Goal: Navigation & Orientation: Find specific page/section

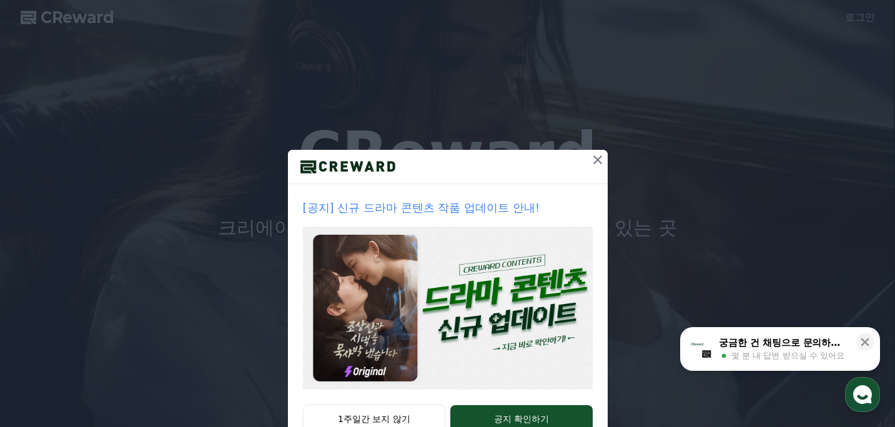
scroll to position [41, 0]
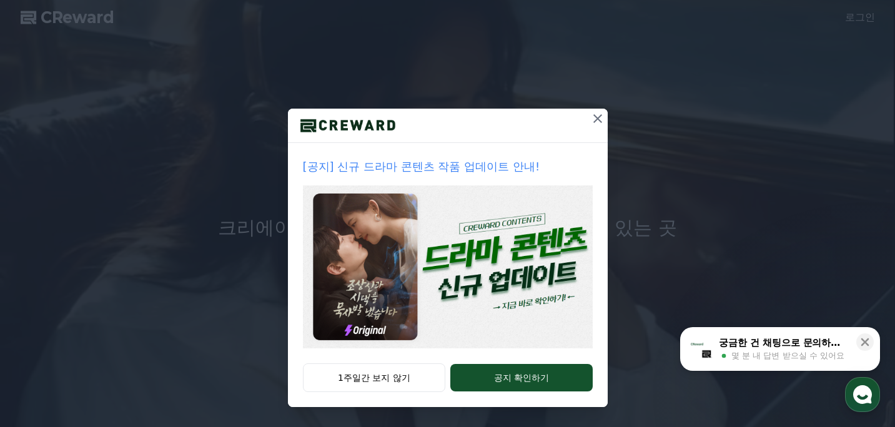
click at [598, 119] on icon at bounding box center [597, 118] width 9 height 9
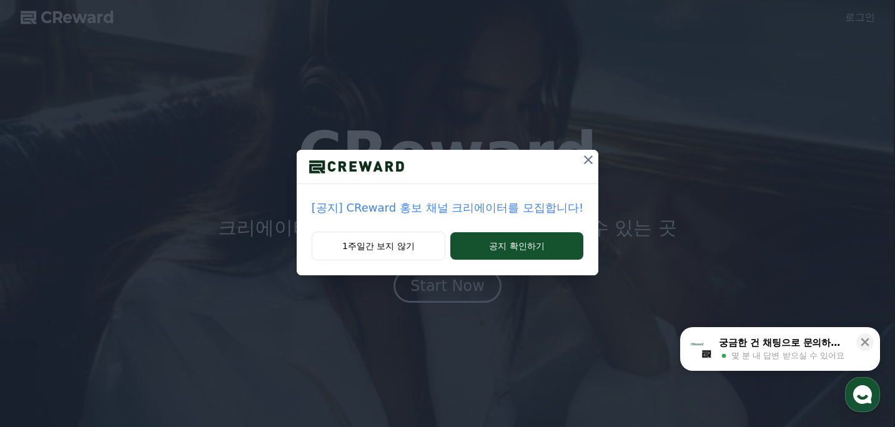
scroll to position [0, 0]
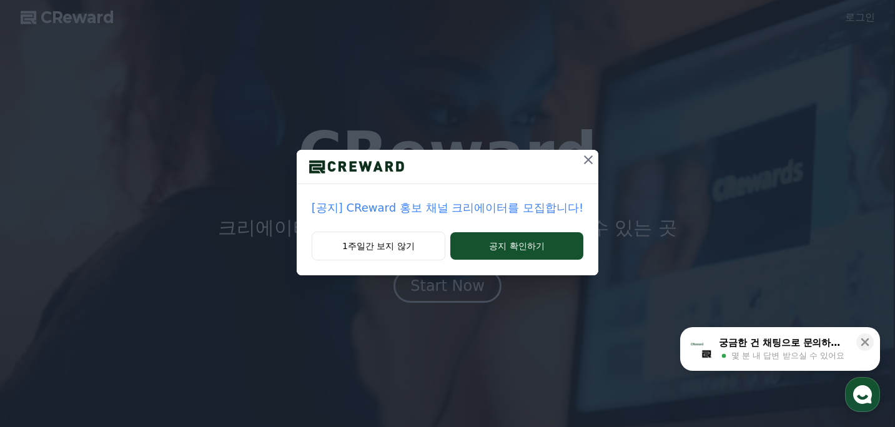
click at [581, 157] on icon at bounding box center [588, 159] width 15 height 15
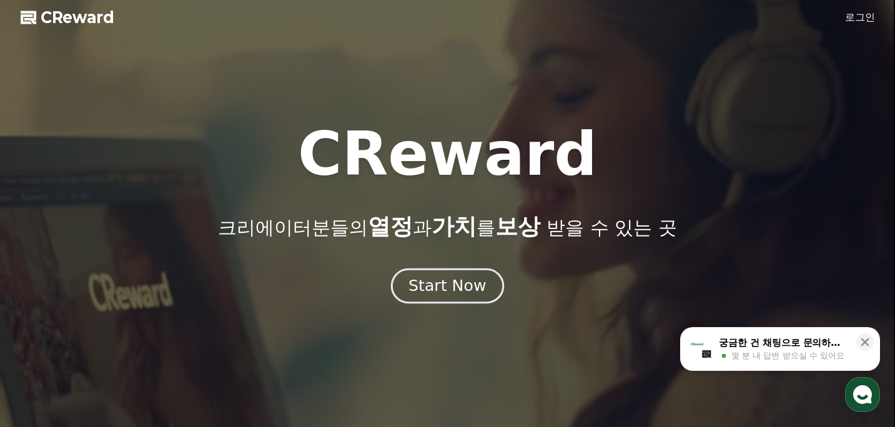
click at [472, 295] on div "Start Now" at bounding box center [446, 285] width 77 height 21
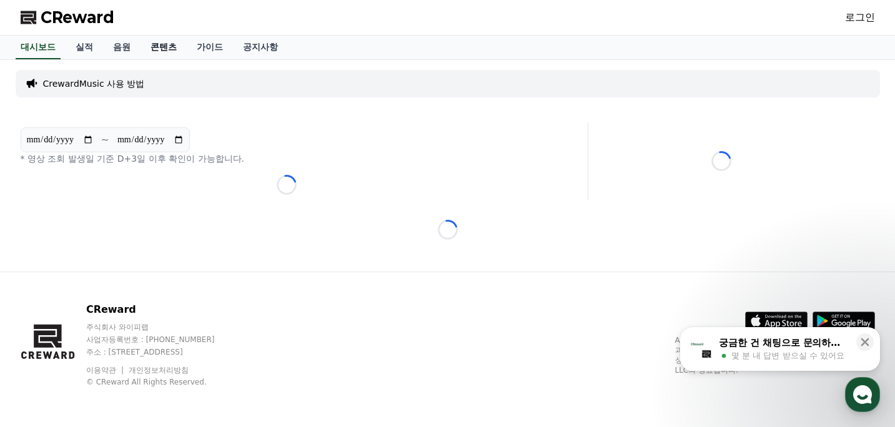
click at [150, 46] on link "콘텐츠" at bounding box center [164, 48] width 46 height 24
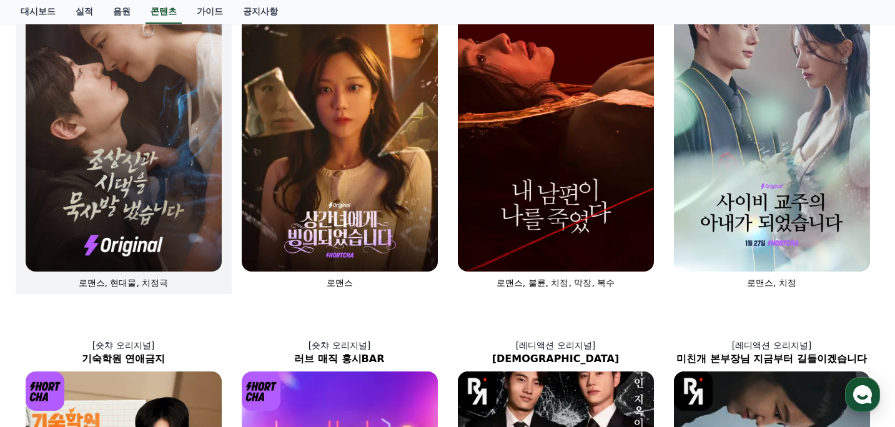
scroll to position [146, 0]
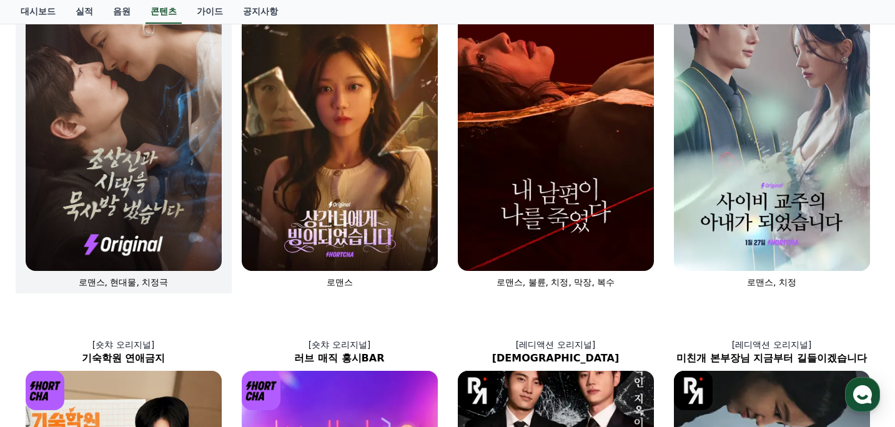
click at [149, 164] on img at bounding box center [124, 124] width 196 height 294
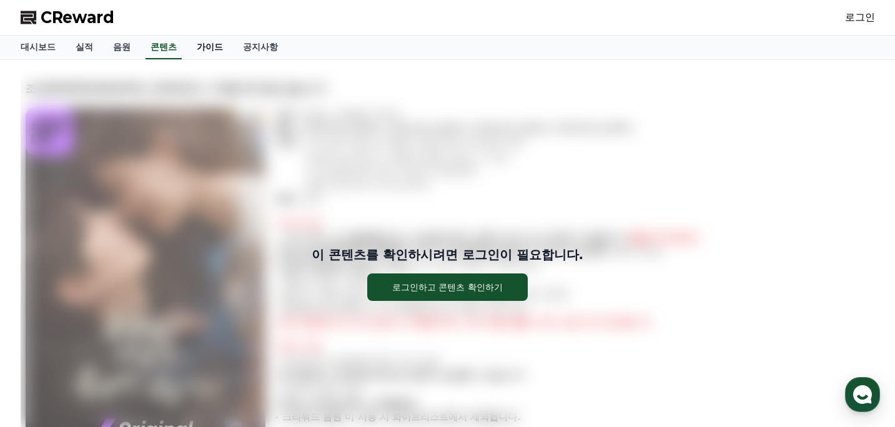
click at [195, 44] on link "가이드" at bounding box center [210, 48] width 46 height 24
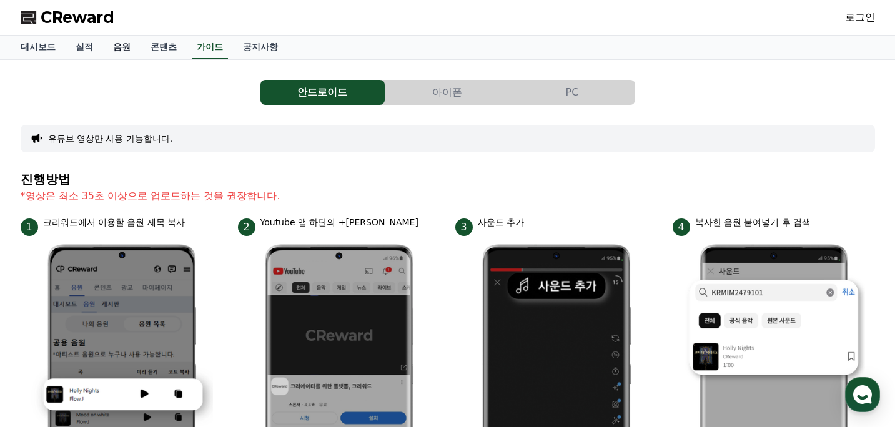
click at [114, 46] on link "음원" at bounding box center [121, 48] width 37 height 24
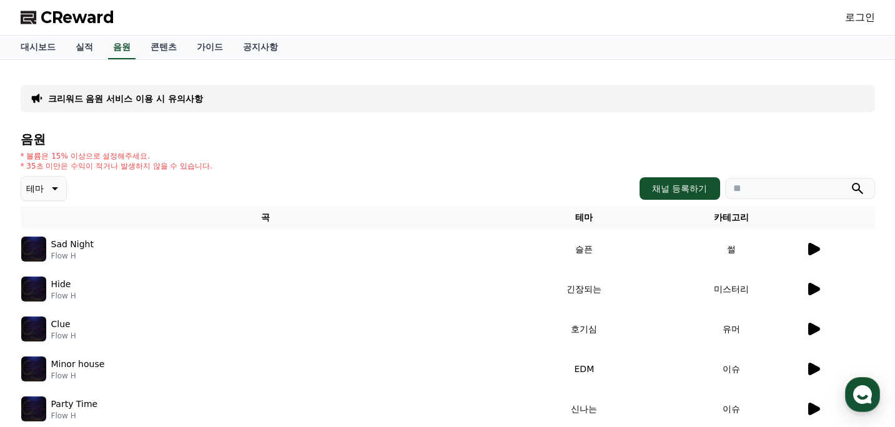
click at [810, 246] on icon at bounding box center [814, 249] width 12 height 12
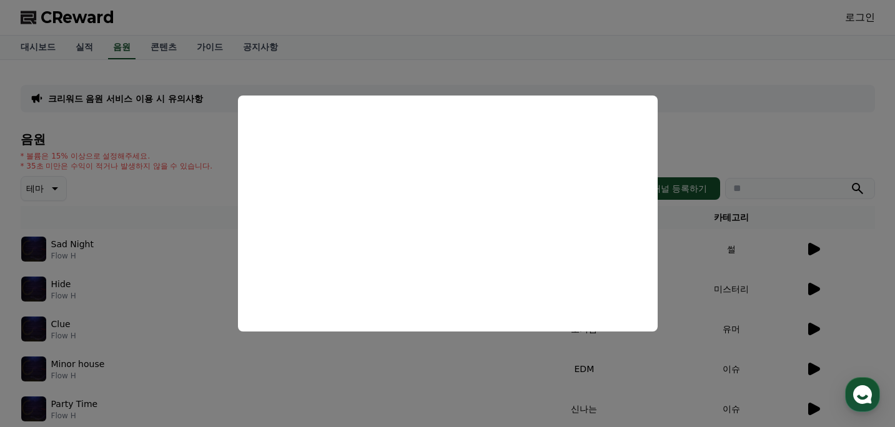
click at [716, 61] on button "close modal" at bounding box center [447, 213] width 895 height 427
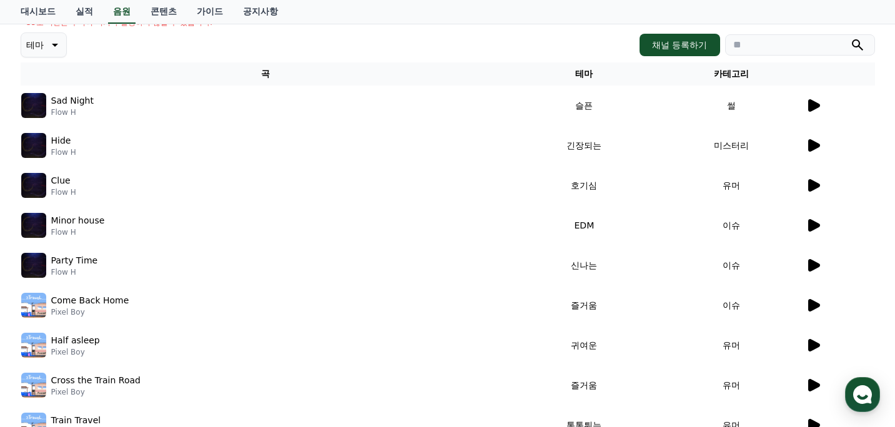
scroll to position [72, 0]
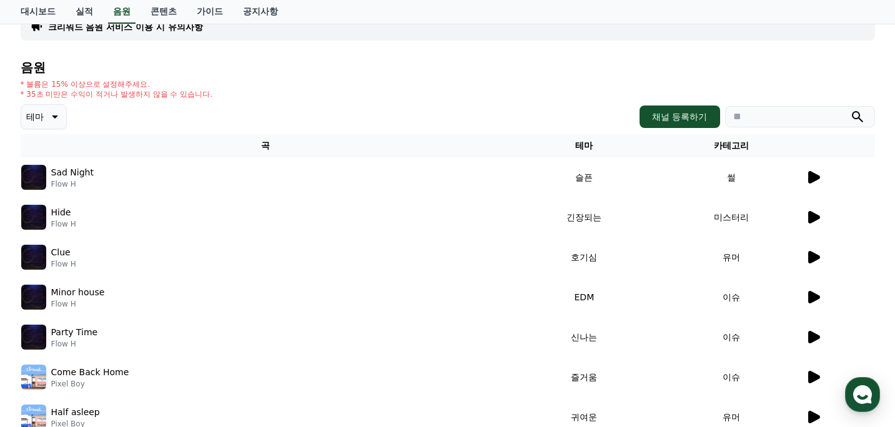
click at [49, 113] on icon at bounding box center [53, 116] width 15 height 15
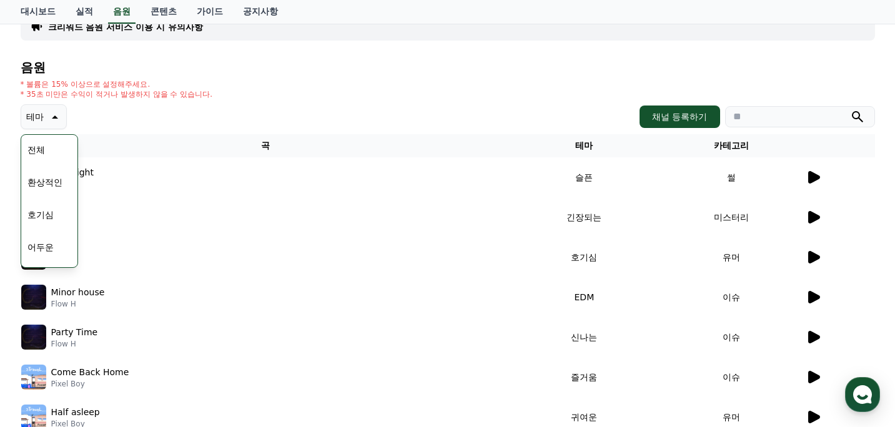
click at [39, 210] on button "호기심" at bounding box center [40, 214] width 36 height 27
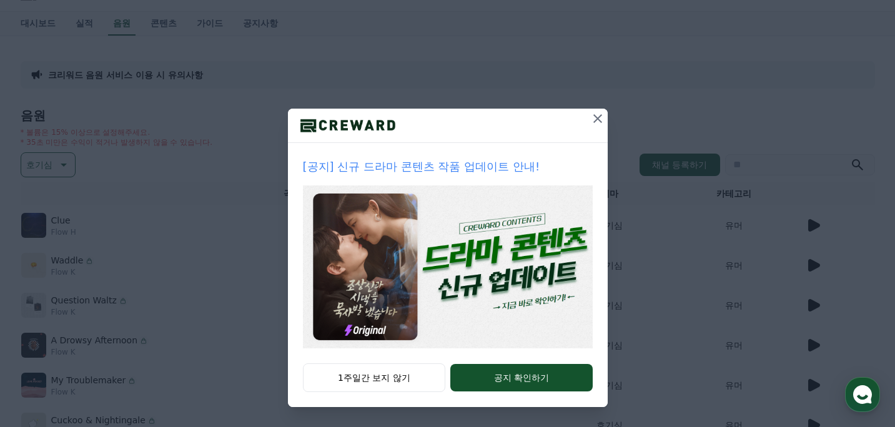
scroll to position [30, 0]
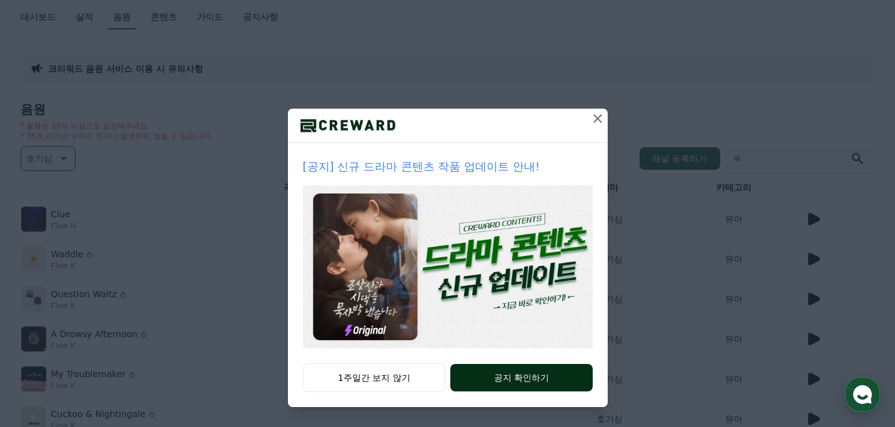
click at [525, 378] on button "공지 확인하기" at bounding box center [521, 377] width 142 height 27
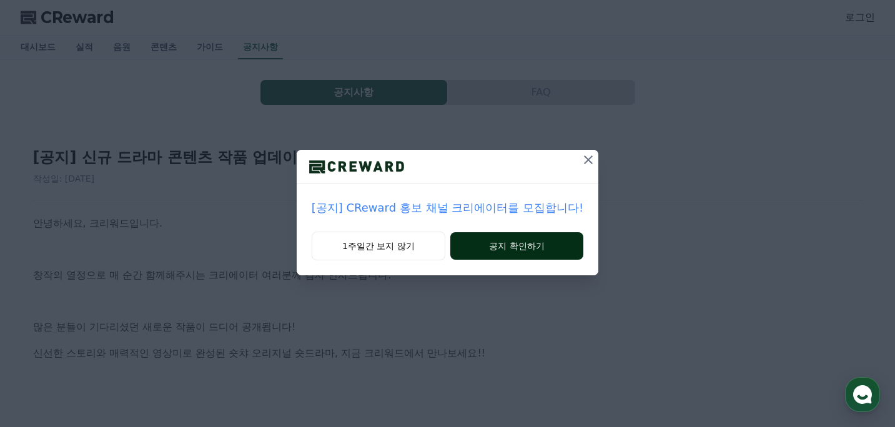
click at [514, 246] on button "공지 확인하기" at bounding box center [516, 245] width 133 height 27
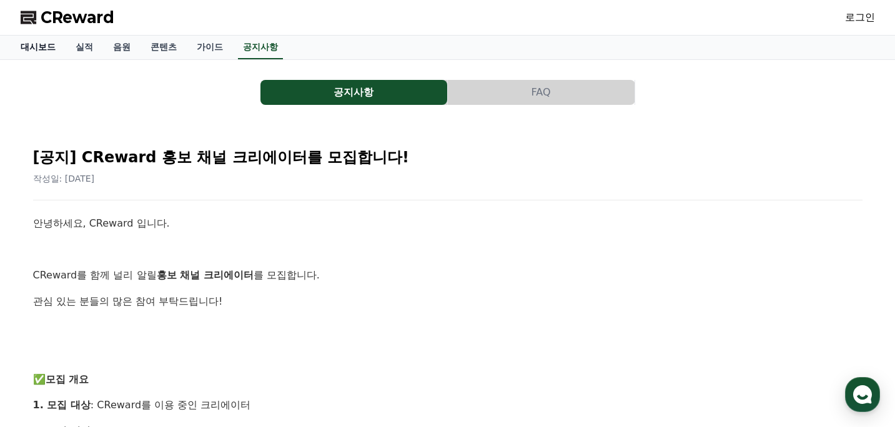
click at [39, 45] on link "대시보드" at bounding box center [38, 48] width 55 height 24
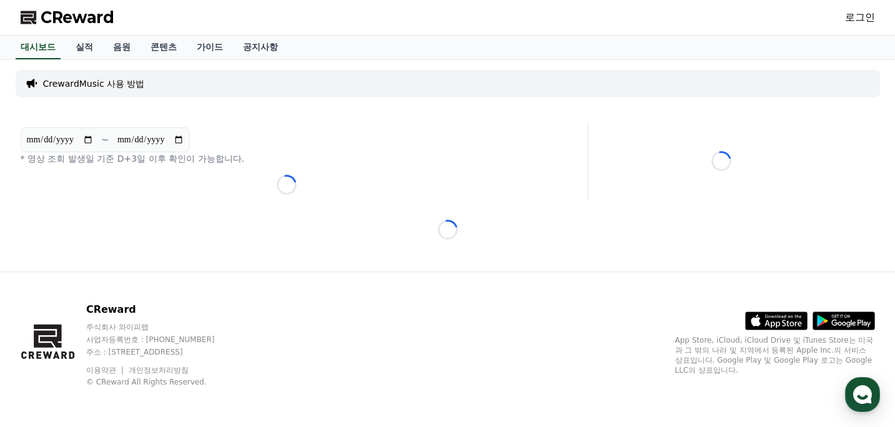
click at [597, 20] on div "CReward 로그인" at bounding box center [448, 17] width 874 height 35
